Goal: Communication & Community: Answer question/provide support

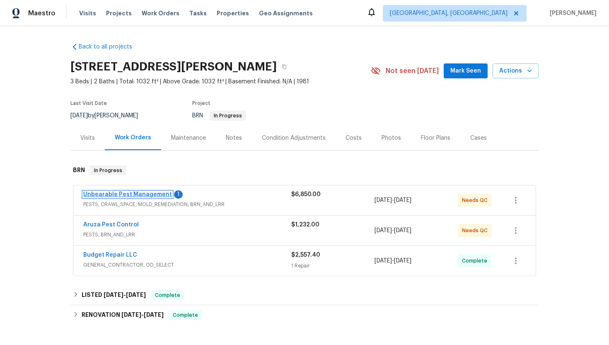
click at [125, 192] on link "Unbearable Pest Management" at bounding box center [127, 194] width 89 height 6
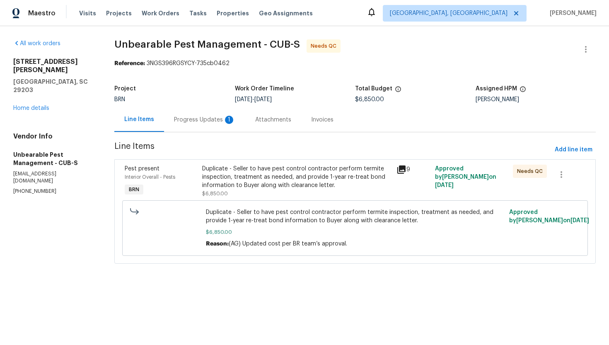
click at [222, 120] on div "Progress Updates 1" at bounding box center [204, 120] width 61 height 8
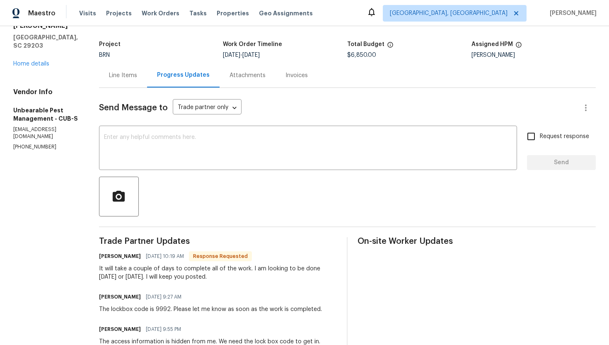
scroll to position [37, 0]
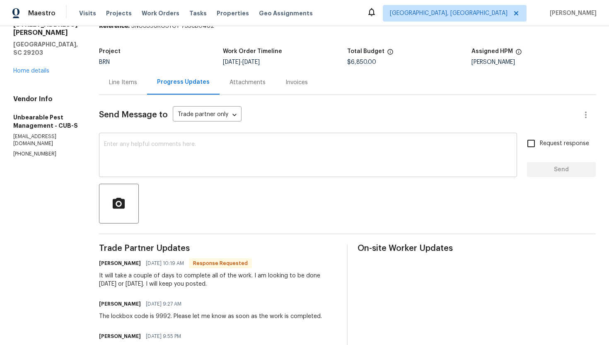
click at [200, 152] on textarea at bounding box center [308, 155] width 408 height 29
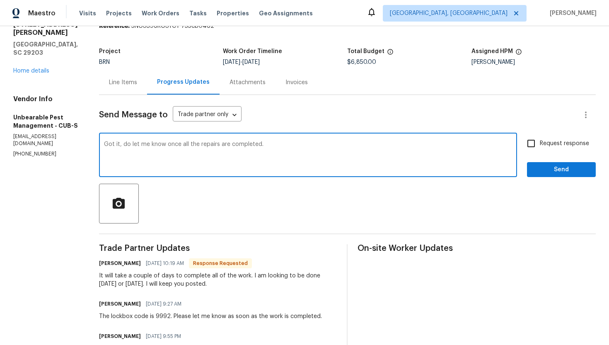
type textarea "Got it, do let me know once all the repairs are completed."
click at [563, 147] on span "Request response" at bounding box center [564, 143] width 49 height 9
click at [540, 147] on input "Request response" at bounding box center [530, 143] width 17 height 17
checkbox input "true"
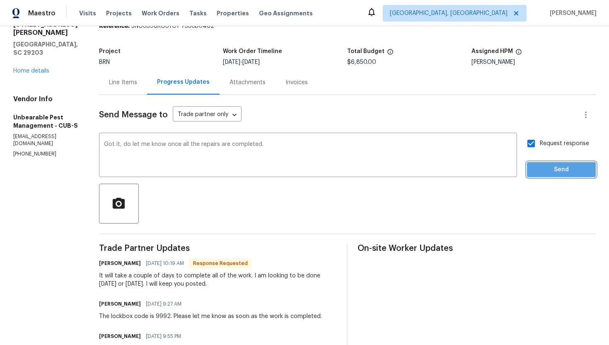
click at [556, 166] on span "Send" at bounding box center [560, 169] width 55 height 10
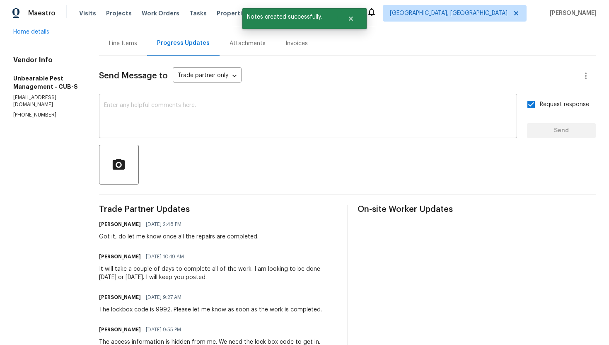
scroll to position [87, 0]
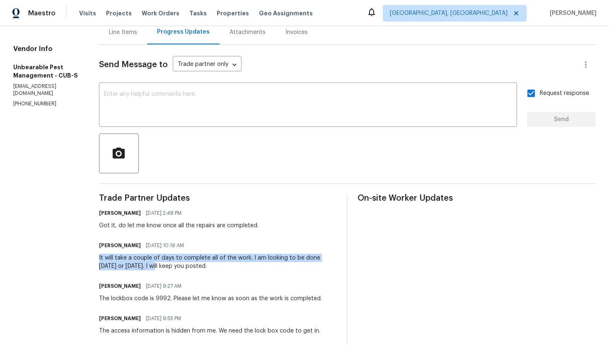
drag, startPoint x: 98, startPoint y: 257, endPoint x: 165, endPoint y: 266, distance: 67.7
click at [165, 266] on div "All work orders [STREET_ADDRESS][PERSON_NAME] Home details Vendor Info Unbearab…" at bounding box center [304, 343] width 609 height 809
copy div "It will take a couple of days to complete all of the work. I am looking to be d…"
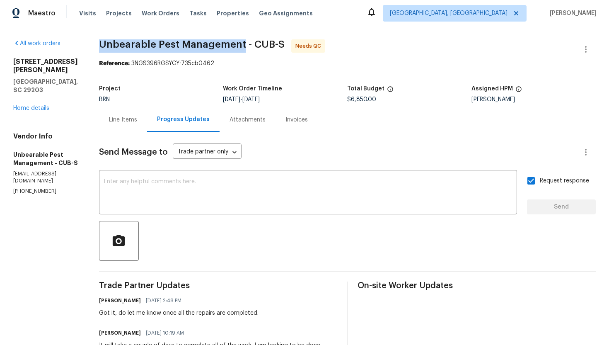
drag, startPoint x: 99, startPoint y: 43, endPoint x: 241, endPoint y: 45, distance: 142.9
copy span "Unbearable Pest Management"
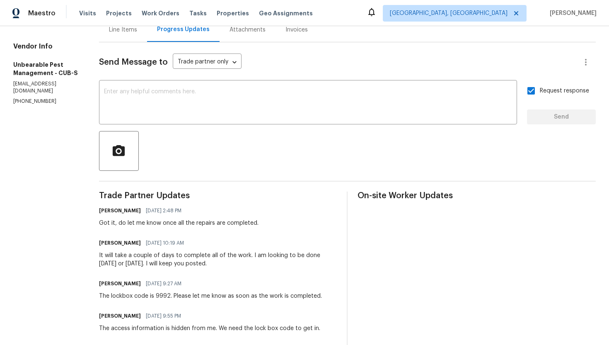
scroll to position [121, 0]
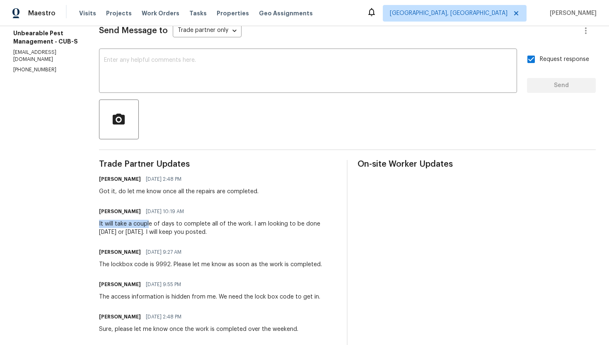
drag, startPoint x: 98, startPoint y: 222, endPoint x: 148, endPoint y: 226, distance: 50.7
click at [148, 226] on div "All work orders [STREET_ADDRESS][PERSON_NAME] Home details Vendor Info Unbearab…" at bounding box center [304, 309] width 609 height 809
